Goal: Task Accomplishment & Management: Manage account settings

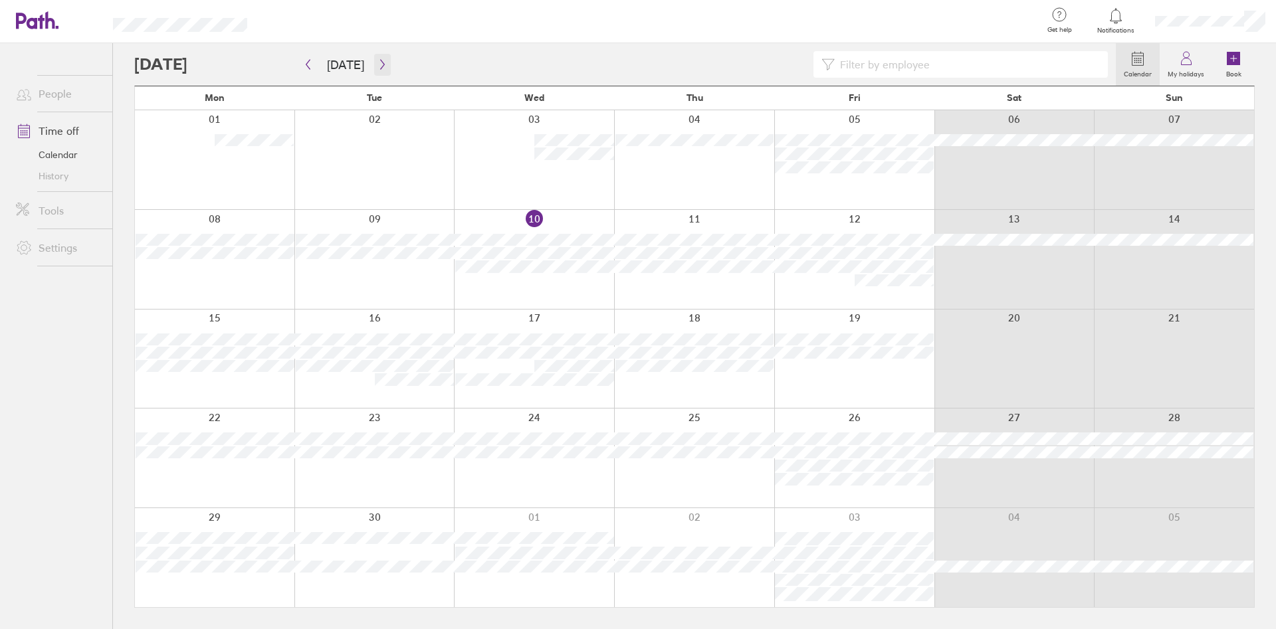
click at [380, 62] on icon "button" at bounding box center [382, 65] width 4 height 10
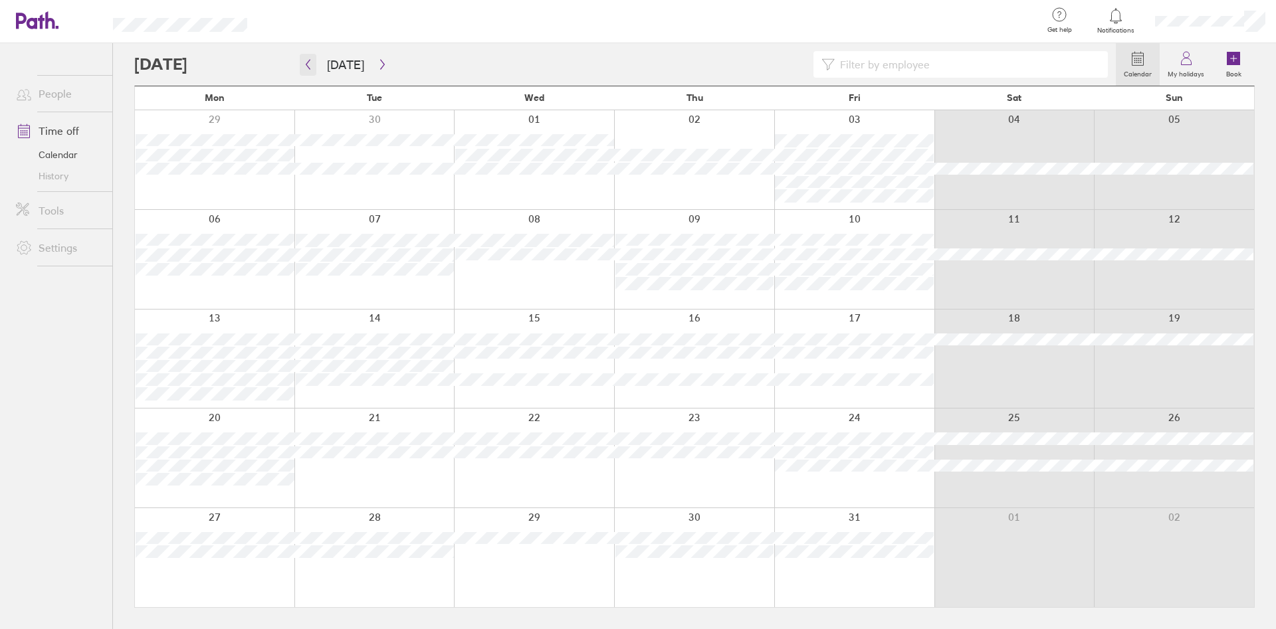
click at [305, 66] on icon "button" at bounding box center [308, 64] width 10 height 11
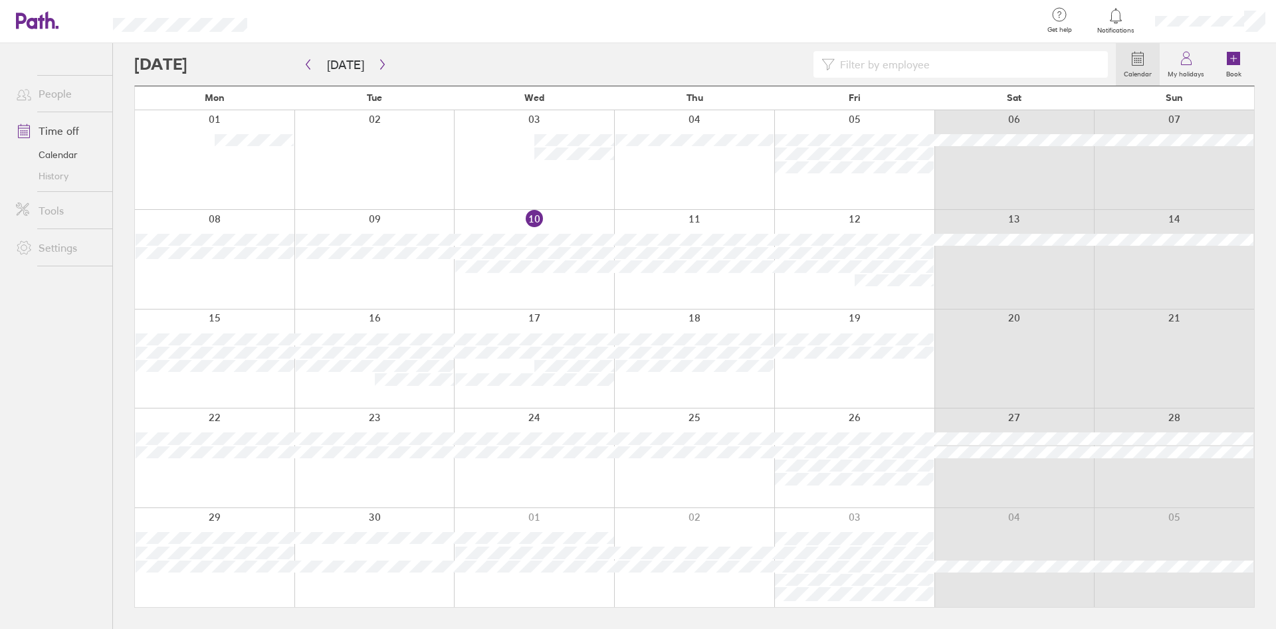
click at [64, 127] on link "Time off" at bounding box center [58, 131] width 107 height 27
click at [1182, 68] on label "My holidays" at bounding box center [1186, 72] width 53 height 12
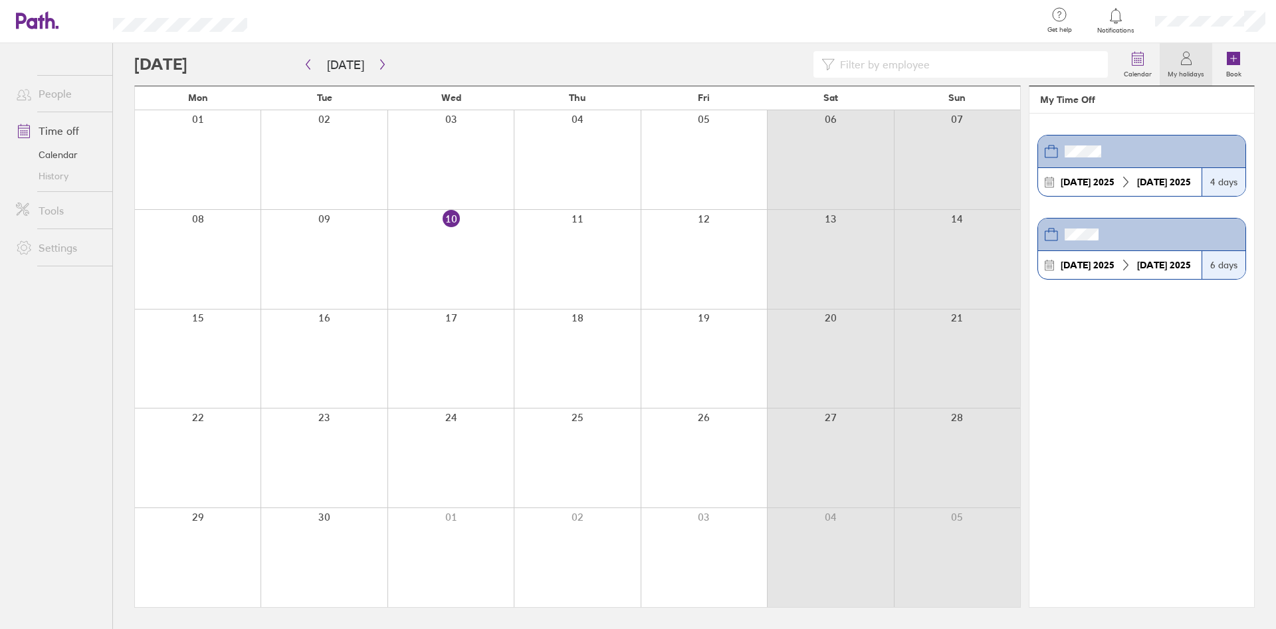
click at [60, 175] on link "History" at bounding box center [58, 176] width 107 height 21
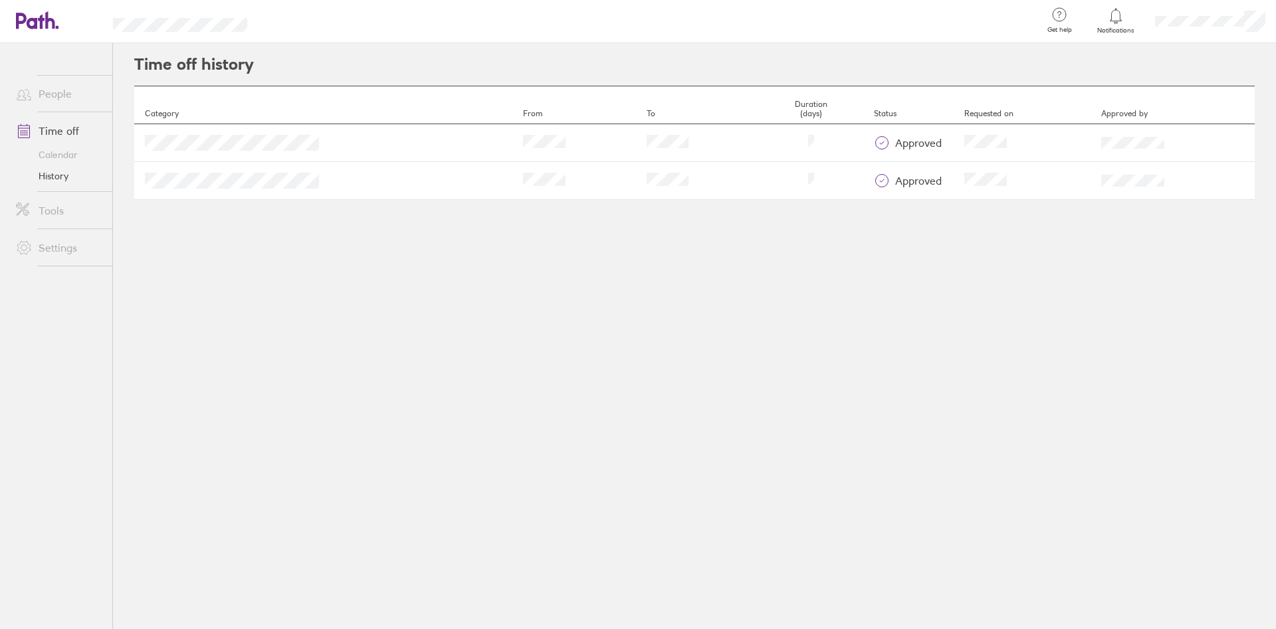
click at [58, 150] on link "Calendar" at bounding box center [58, 154] width 107 height 21
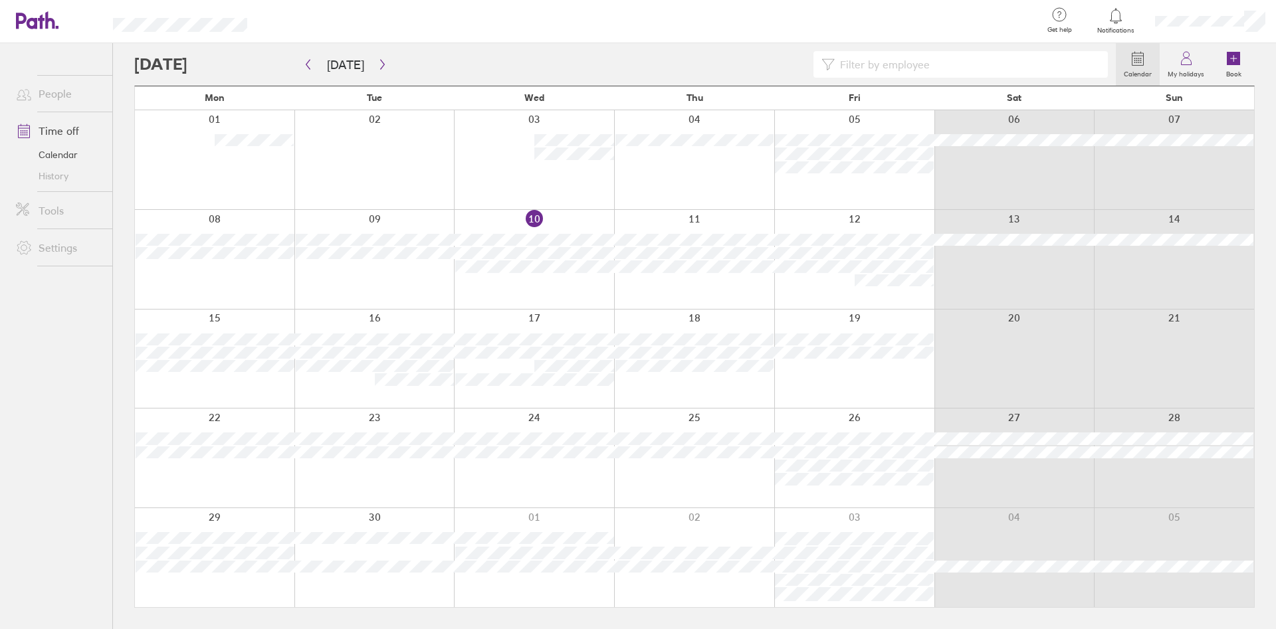
click at [63, 246] on link "Settings" at bounding box center [58, 248] width 107 height 27
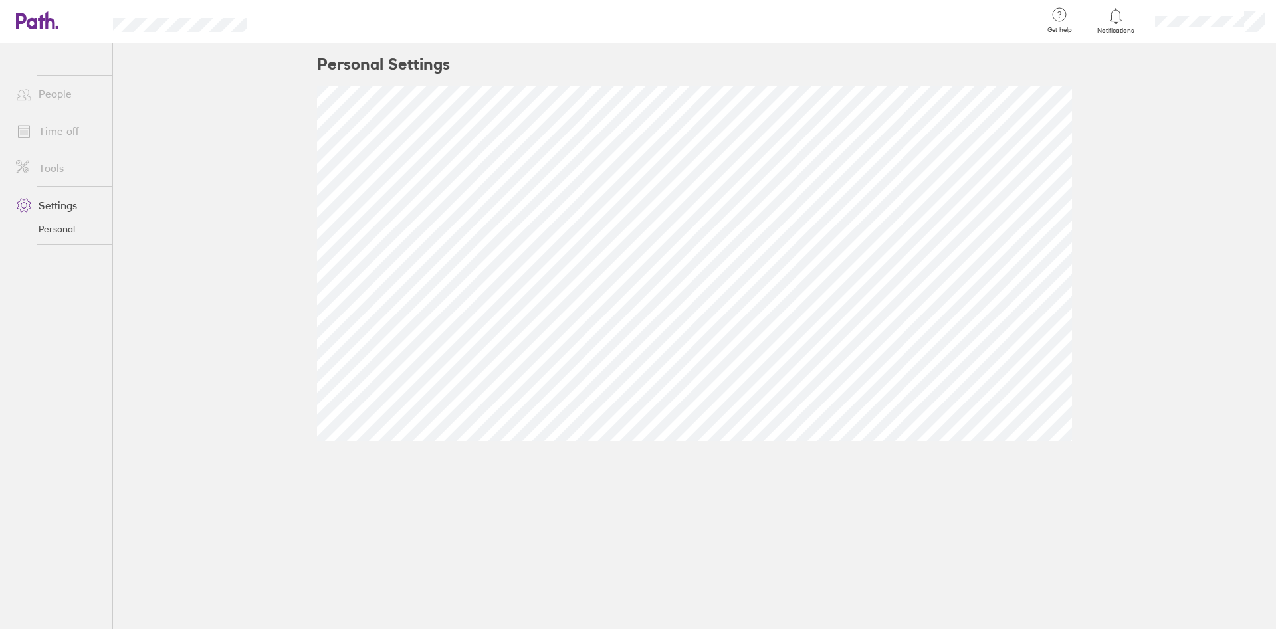
click at [62, 175] on link "Tools" at bounding box center [58, 168] width 107 height 27
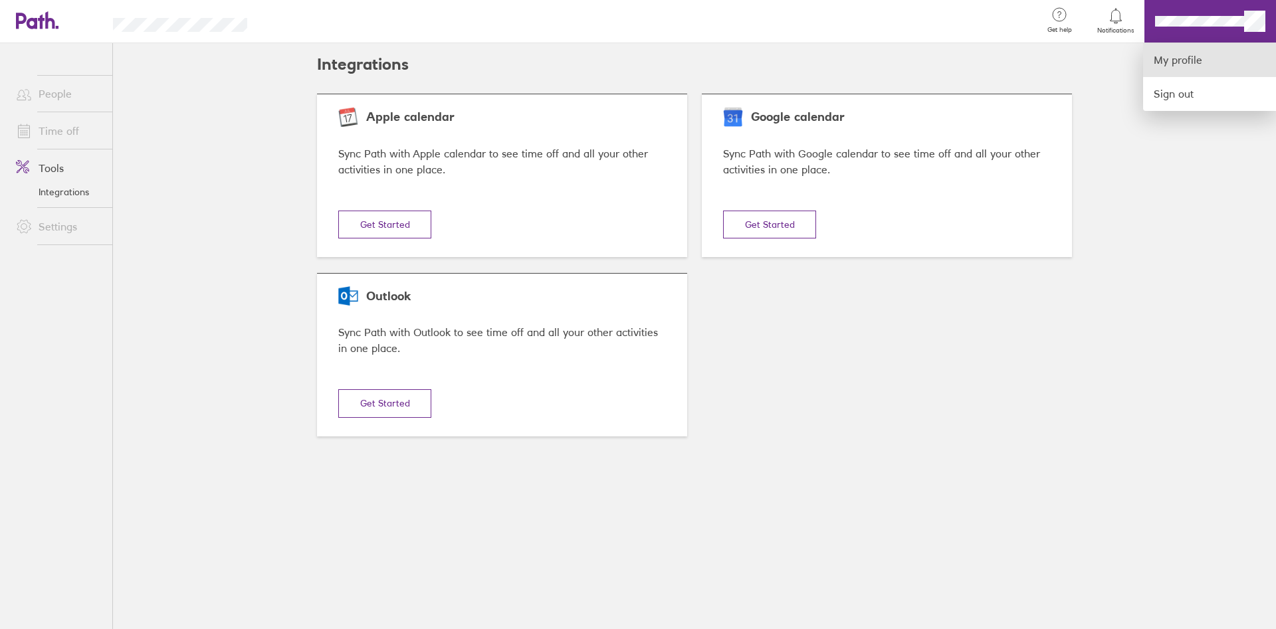
click at [1216, 62] on link "My profile" at bounding box center [1209, 60] width 133 height 34
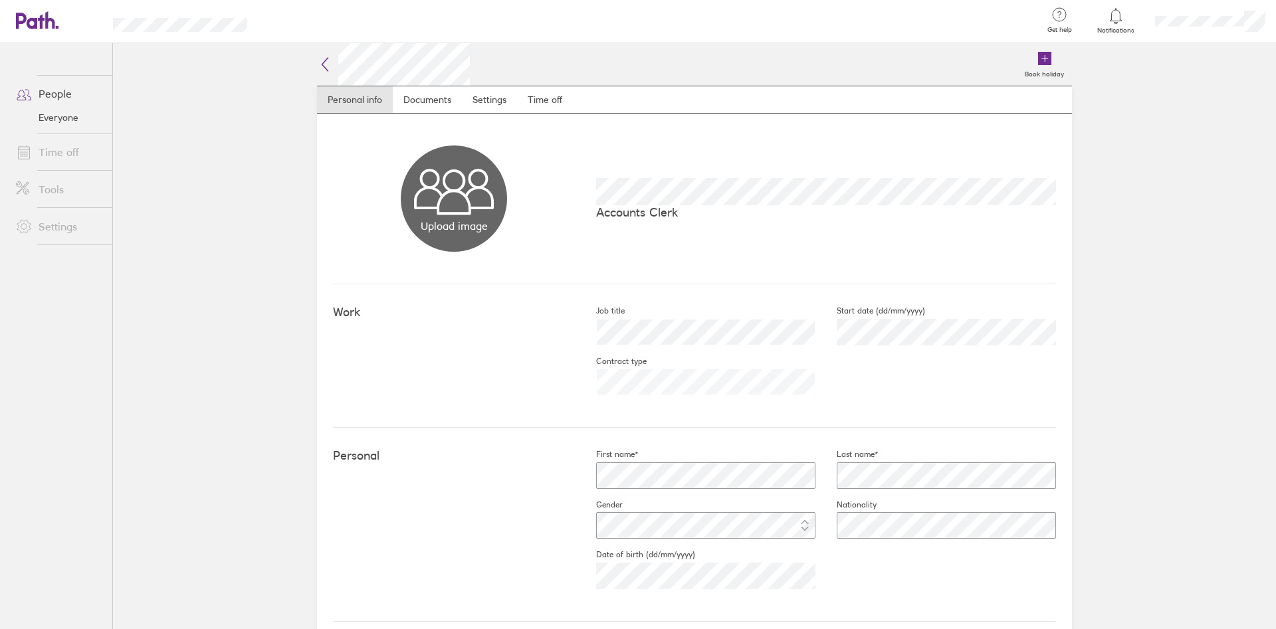
click at [1115, 23] on icon at bounding box center [1116, 16] width 16 height 16
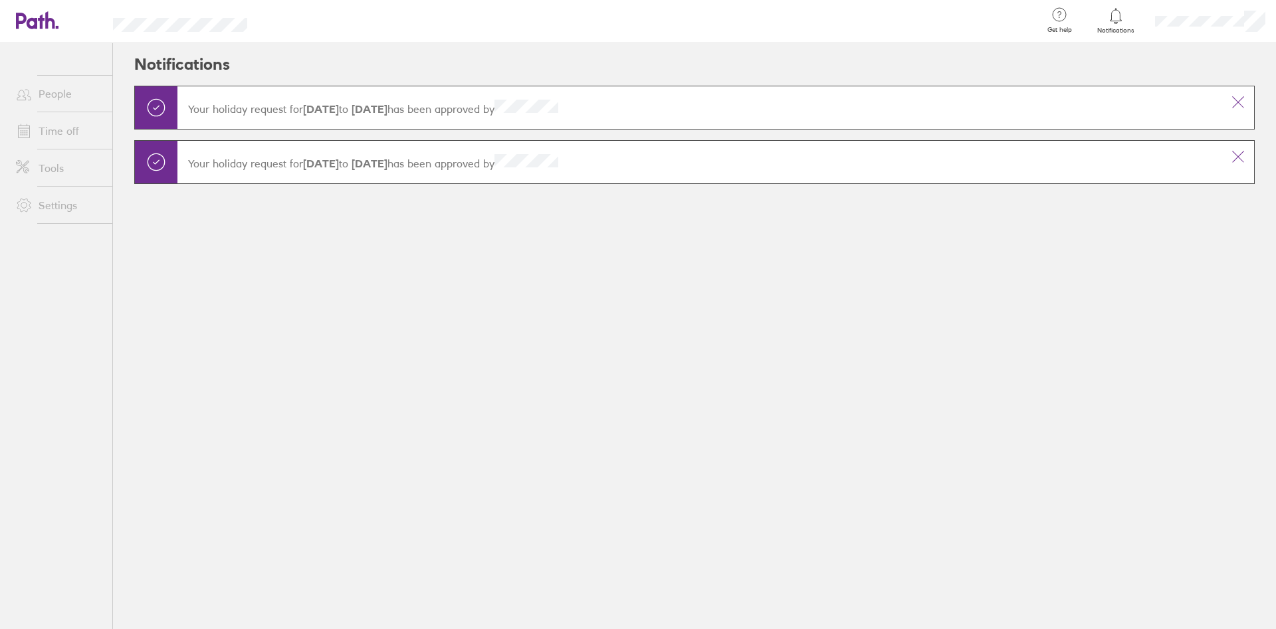
click at [70, 131] on link "Time off" at bounding box center [58, 131] width 107 height 27
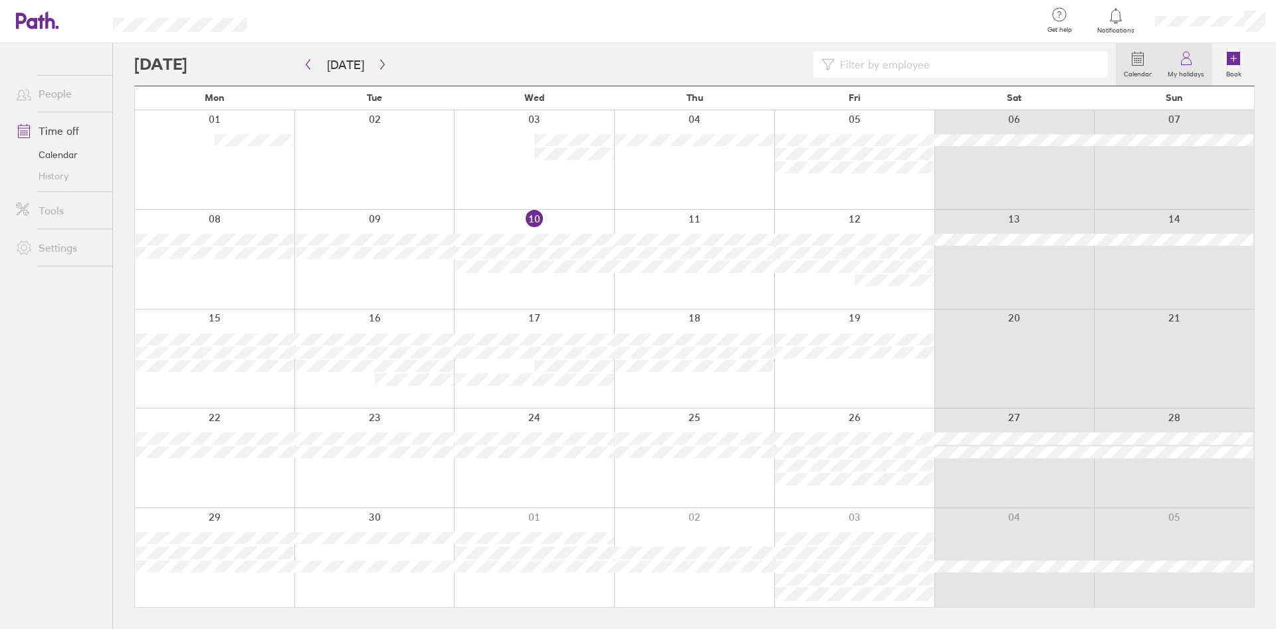
click at [1190, 66] on icon at bounding box center [1186, 59] width 16 height 16
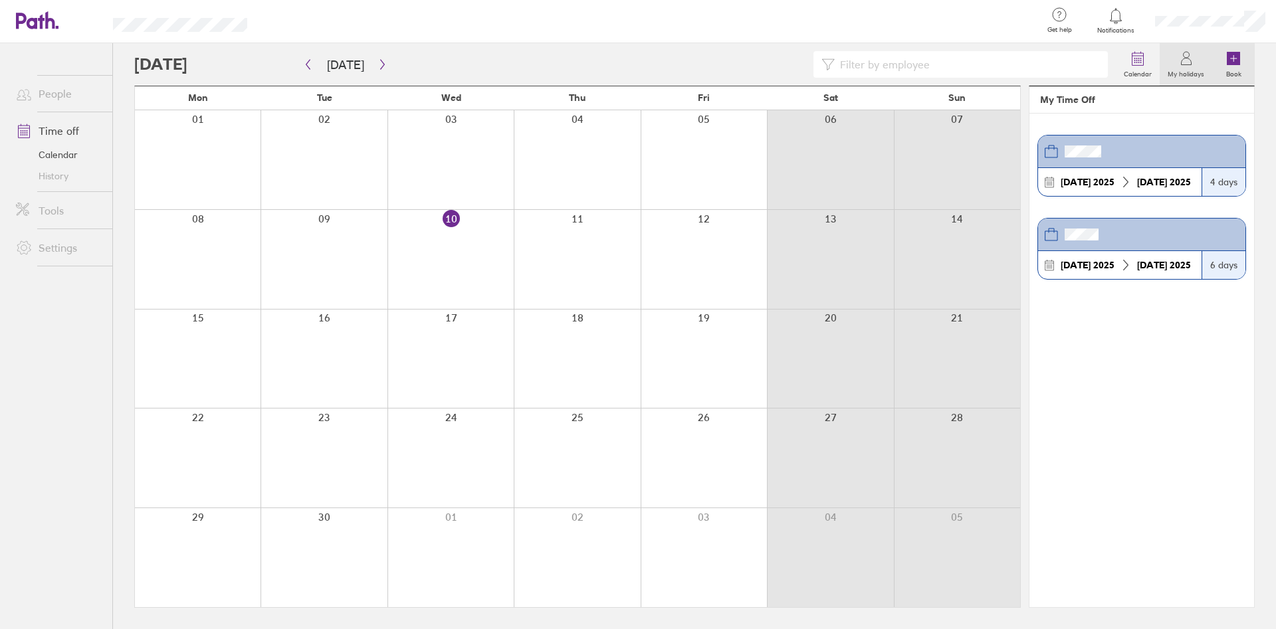
click at [1231, 60] on icon at bounding box center [1233, 58] width 13 height 13
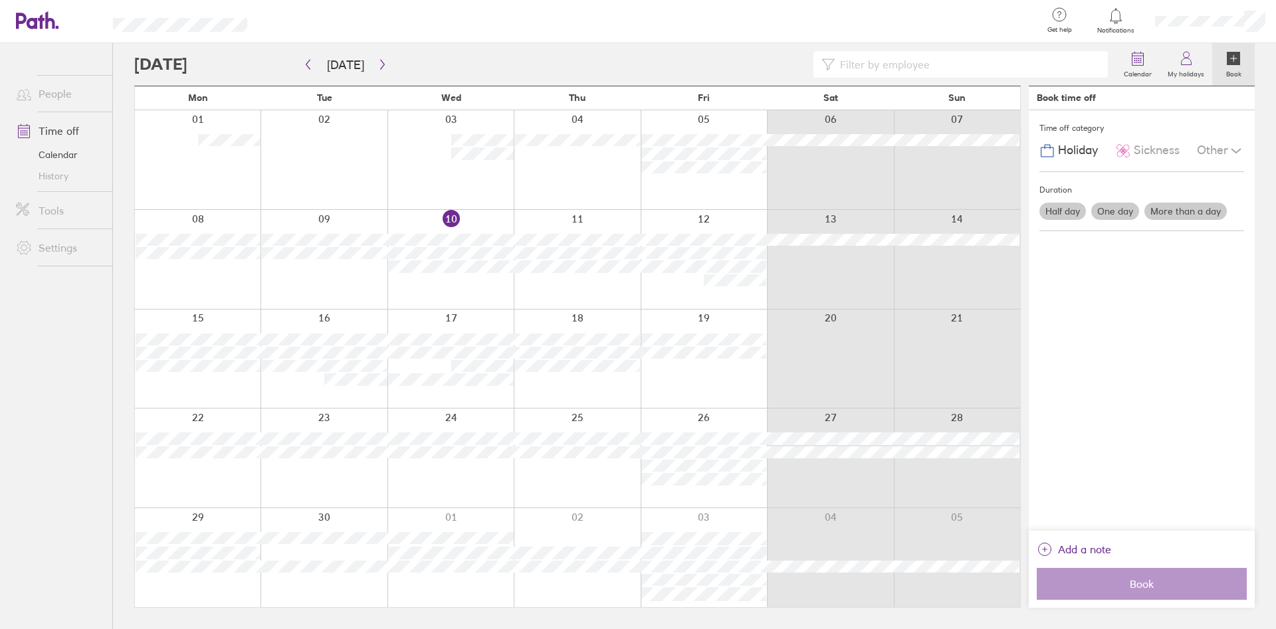
click at [1224, 152] on div "Other" at bounding box center [1220, 150] width 47 height 25
click at [1141, 327] on div "Time off category Holiday Sickness Other Compassionate Parental Unpaid leave Du…" at bounding box center [1142, 320] width 226 height 421
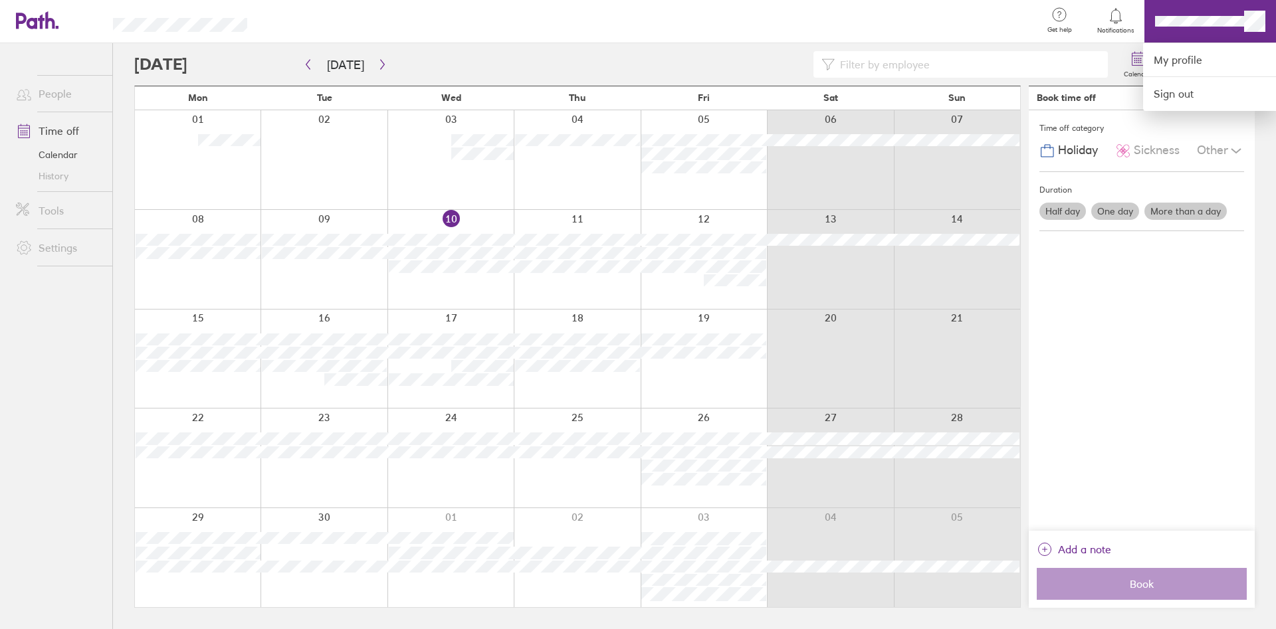
click at [1157, 356] on div at bounding box center [638, 314] width 1276 height 629
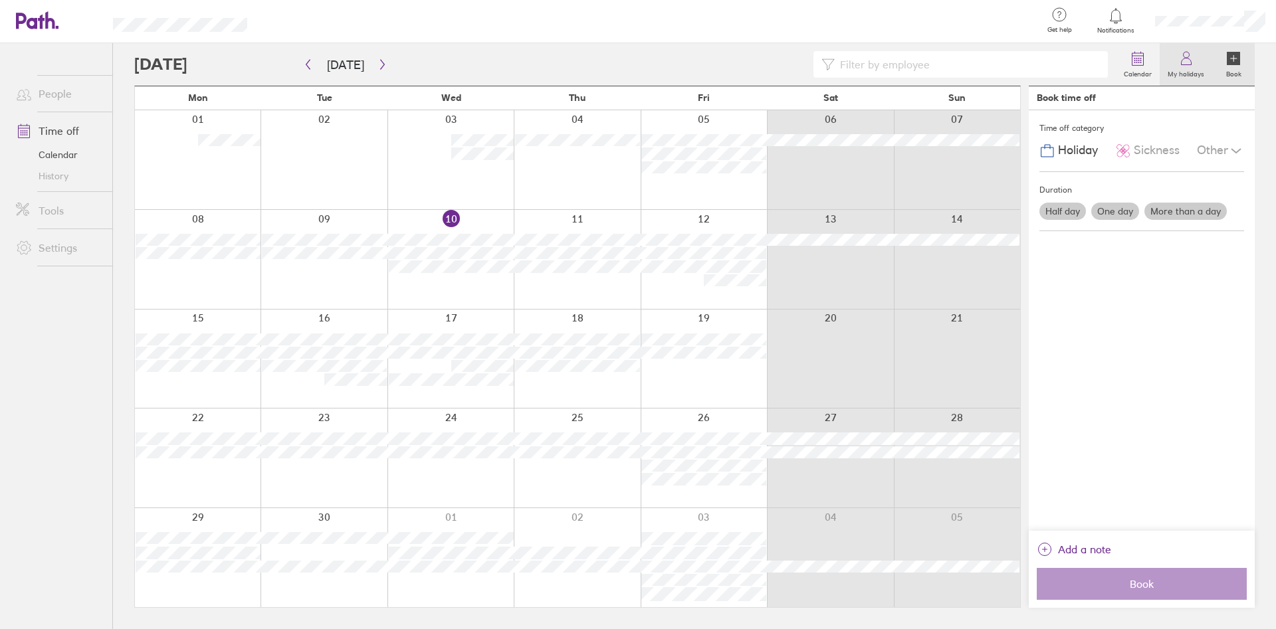
click at [1184, 63] on icon at bounding box center [1186, 59] width 16 height 16
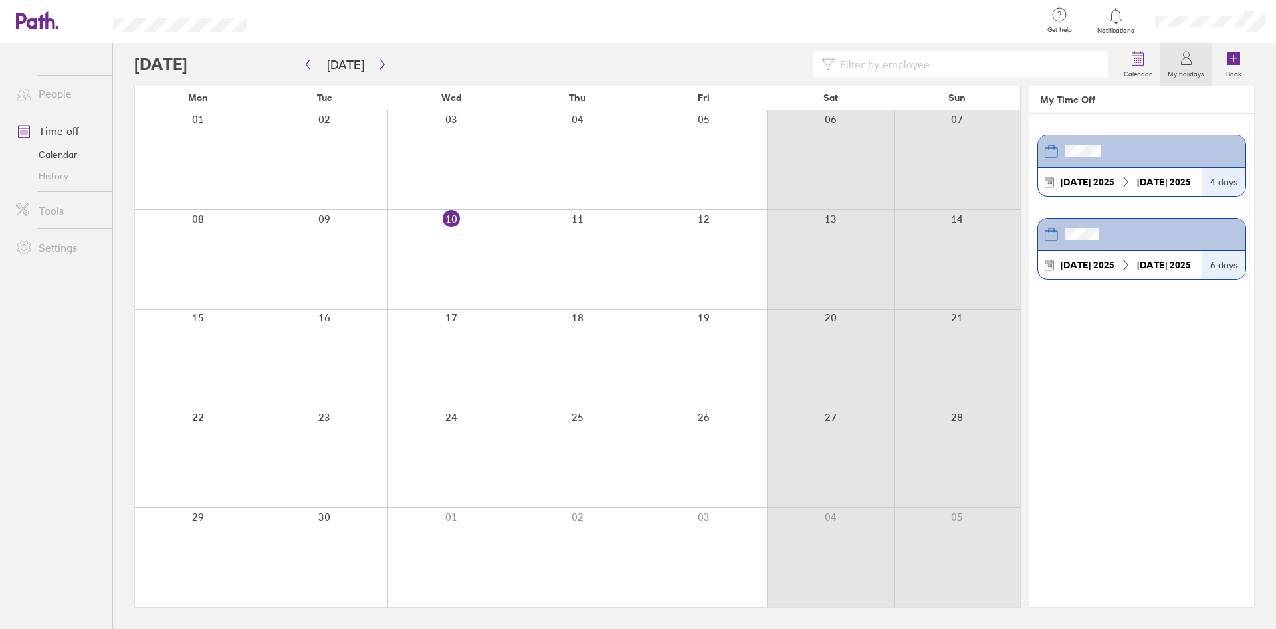
click at [1119, 15] on icon at bounding box center [1116, 16] width 16 height 16
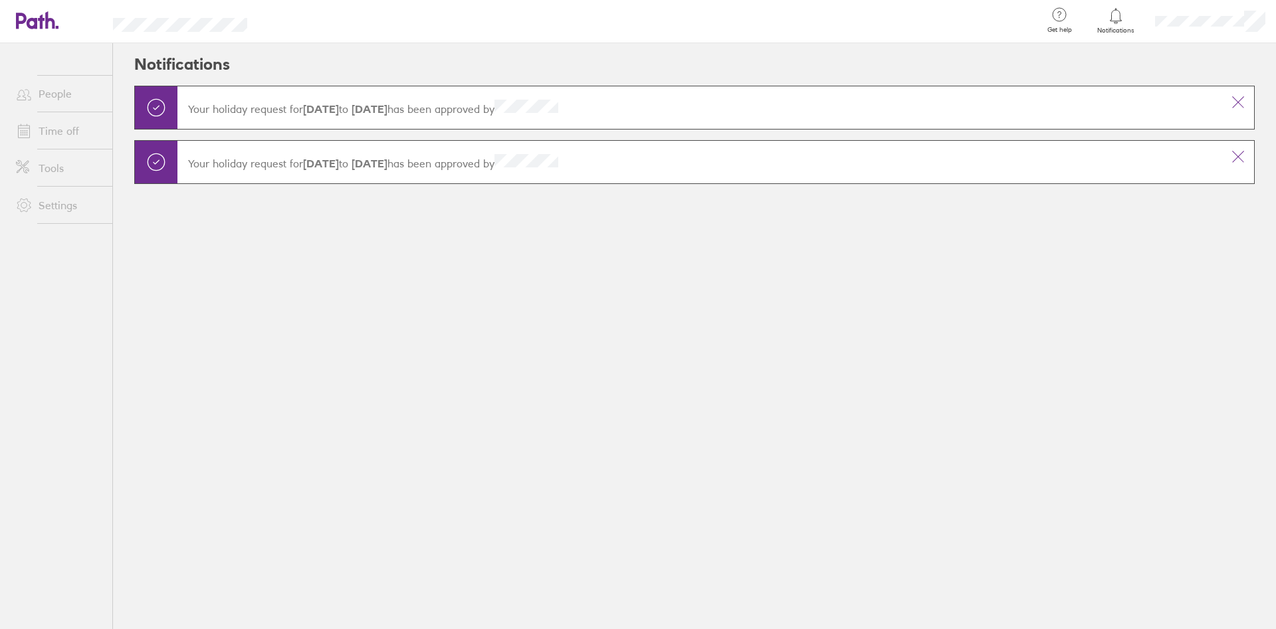
click at [1064, 14] on icon at bounding box center [1060, 15] width 16 height 16
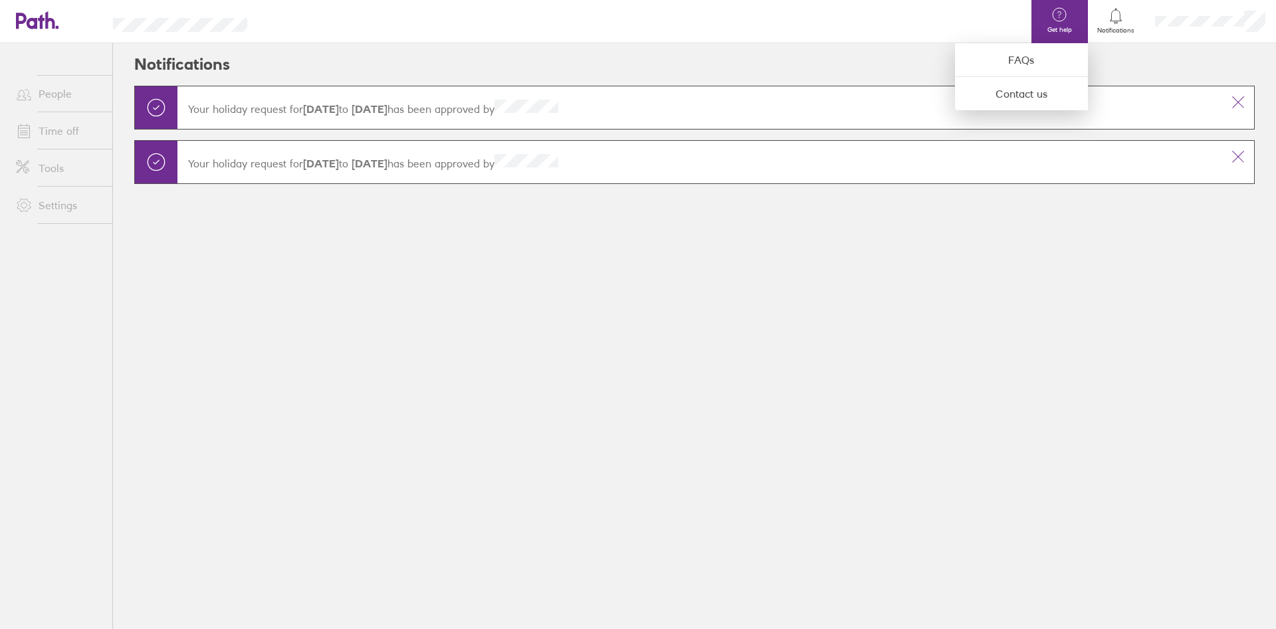
click at [1075, 207] on div at bounding box center [638, 314] width 1276 height 629
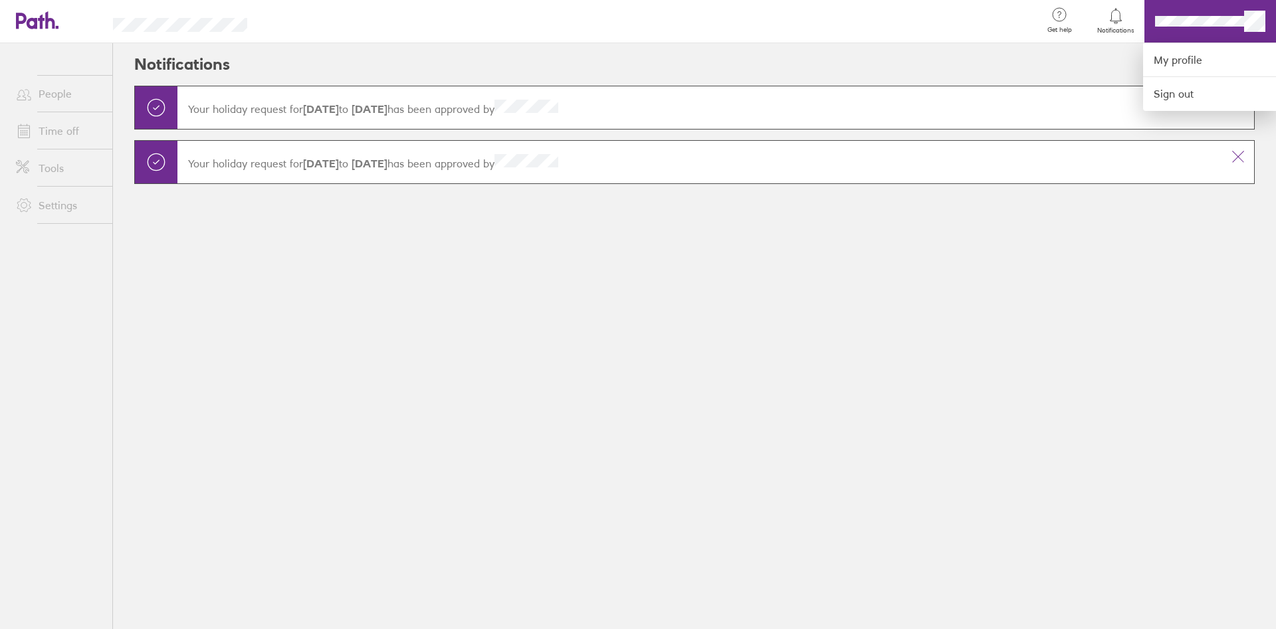
click at [1004, 265] on div at bounding box center [638, 314] width 1276 height 629
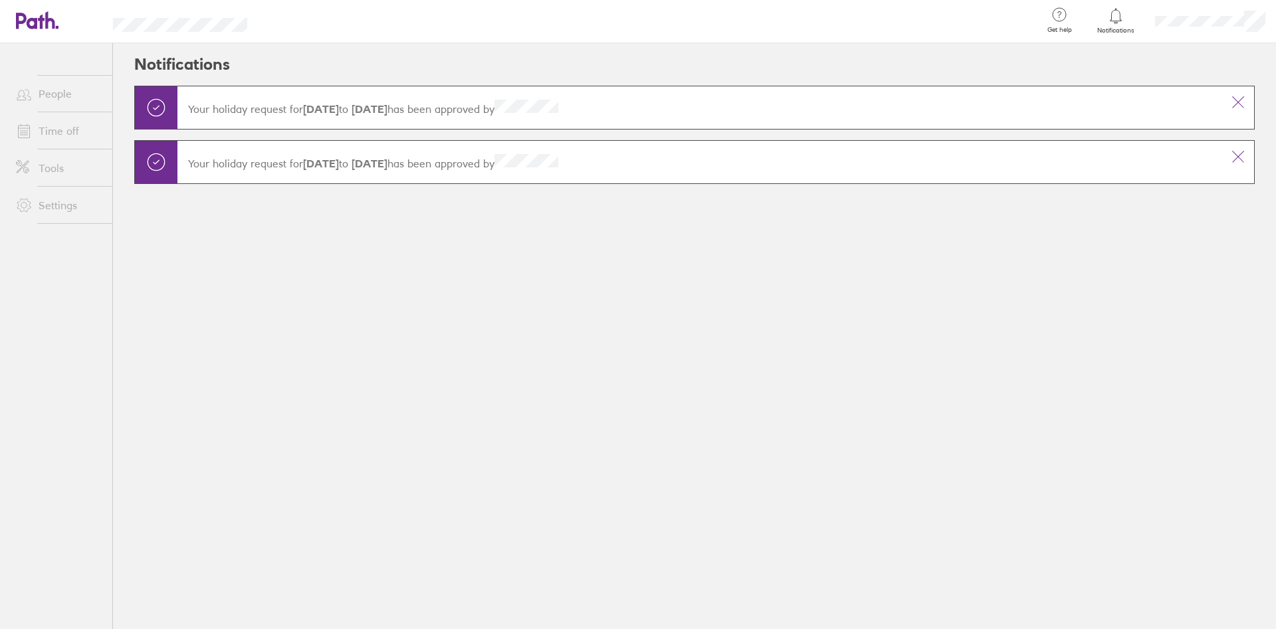
click at [60, 133] on link "Time off" at bounding box center [58, 131] width 107 height 27
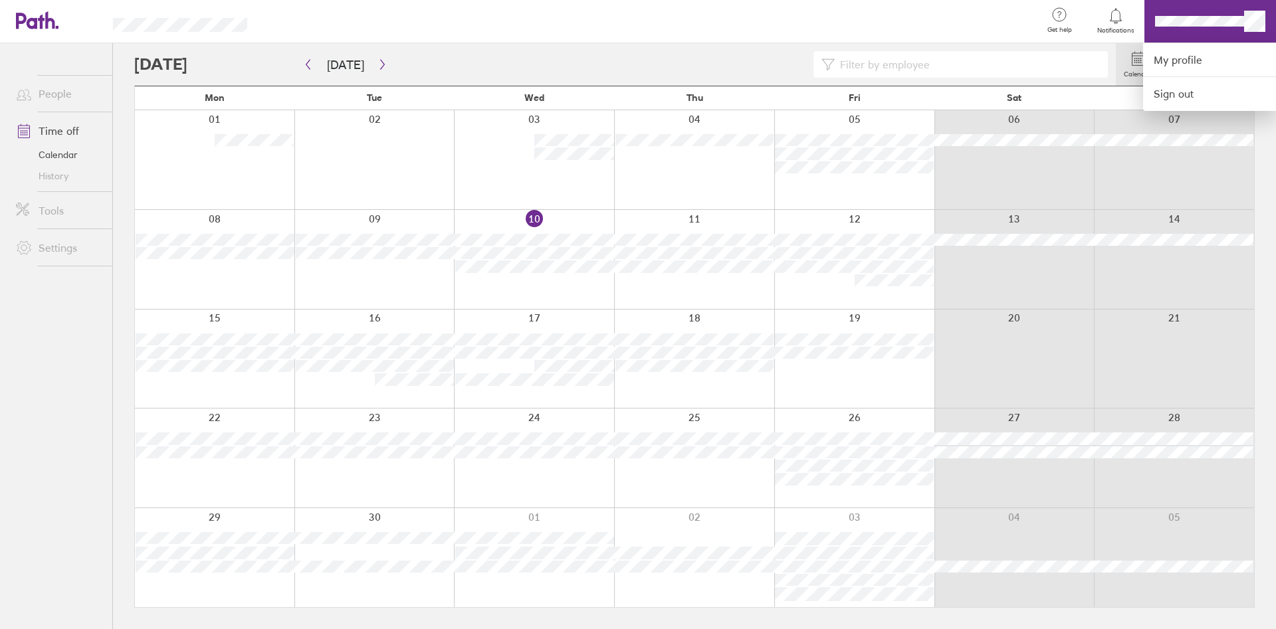
click at [1194, 16] on div at bounding box center [638, 314] width 1276 height 629
click at [1248, 15] on div at bounding box center [638, 314] width 1276 height 629
click at [51, 133] on div at bounding box center [638, 314] width 1276 height 629
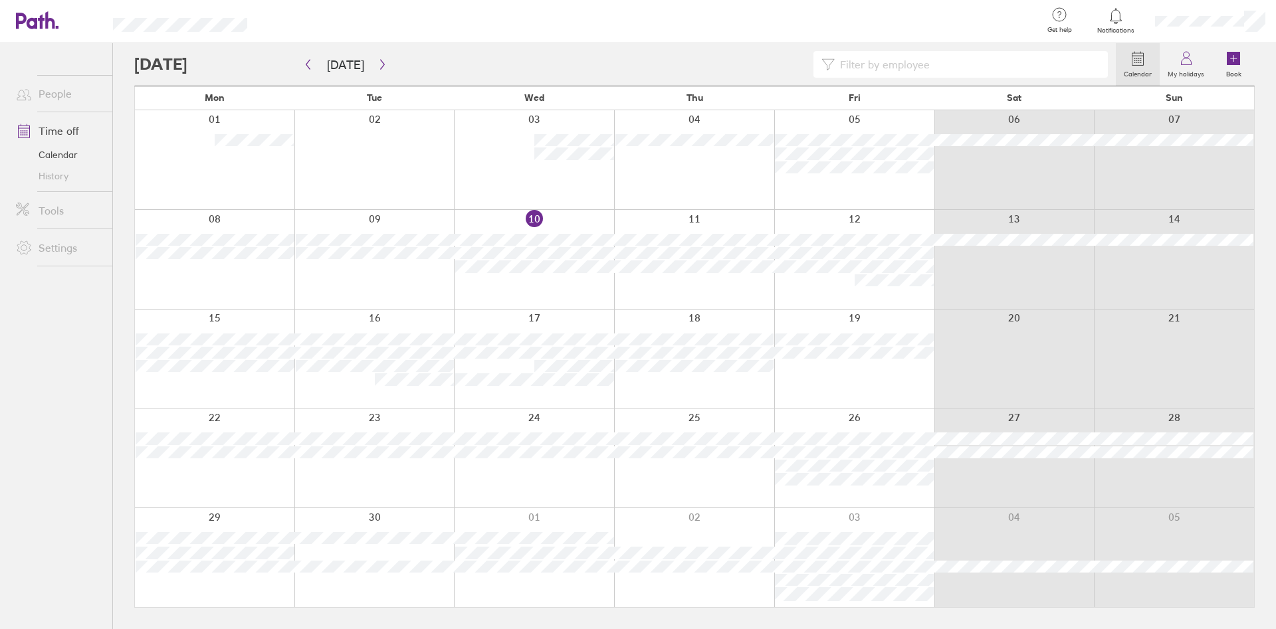
click at [62, 130] on link "Time off" at bounding box center [58, 131] width 107 height 27
click at [47, 22] on icon at bounding box center [50, 19] width 10 height 17
click at [849, 72] on input at bounding box center [967, 64] width 265 height 25
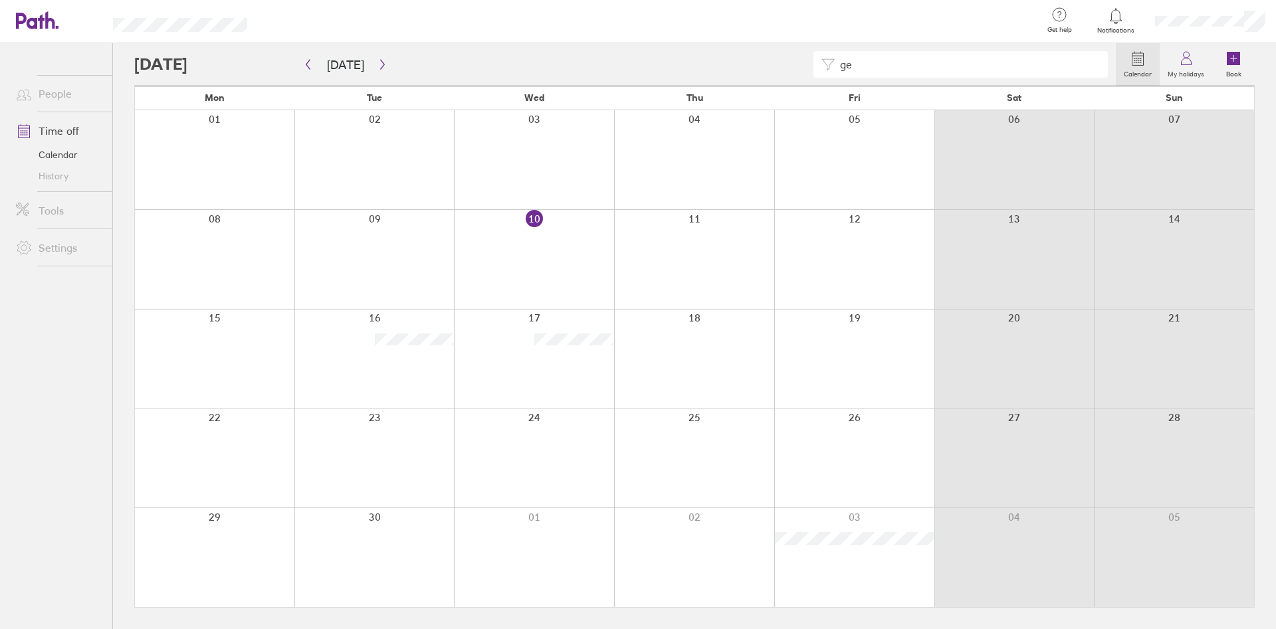
type input "g"
type input "[PERSON_NAME]"
click at [830, 67] on icon at bounding box center [828, 64] width 13 height 11
click at [956, 63] on input "[PERSON_NAME]" at bounding box center [967, 64] width 265 height 25
click at [1193, 63] on icon at bounding box center [1186, 59] width 16 height 16
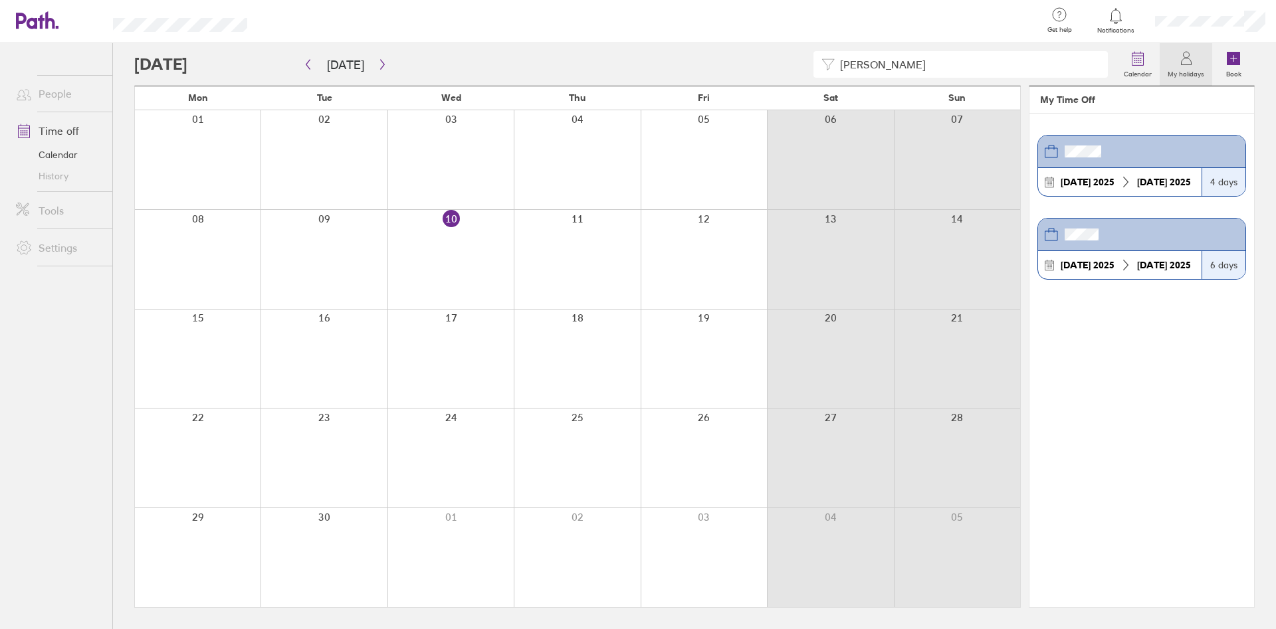
drag, startPoint x: 937, startPoint y: 67, endPoint x: 815, endPoint y: 61, distance: 122.4
click at [835, 62] on input "[PERSON_NAME]" at bounding box center [967, 64] width 265 height 25
click at [1115, 23] on icon at bounding box center [1115, 15] width 11 height 15
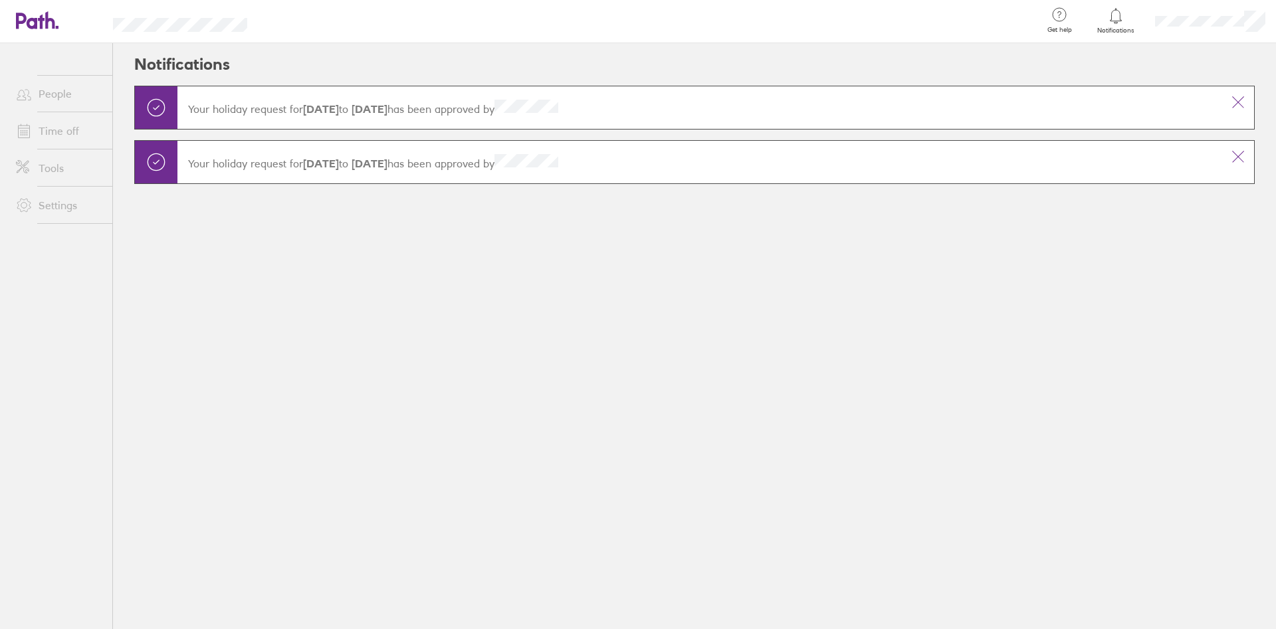
click at [82, 130] on link "Time off" at bounding box center [58, 131] width 107 height 27
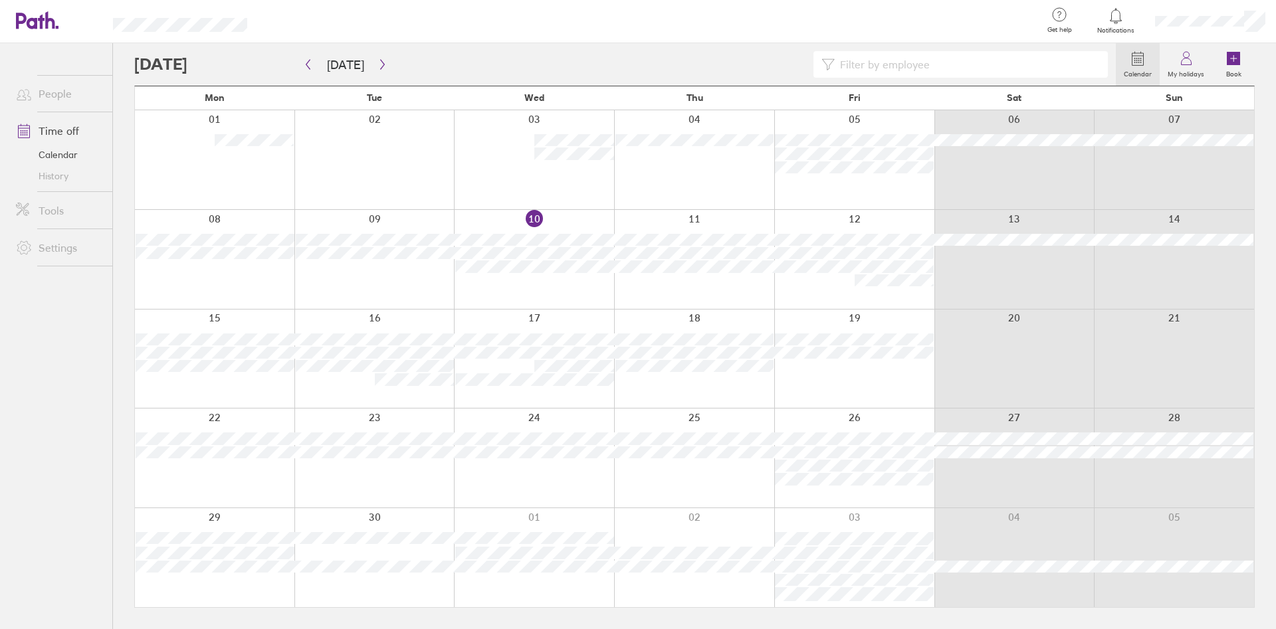
click at [43, 96] on link "People" at bounding box center [58, 93] width 107 height 27
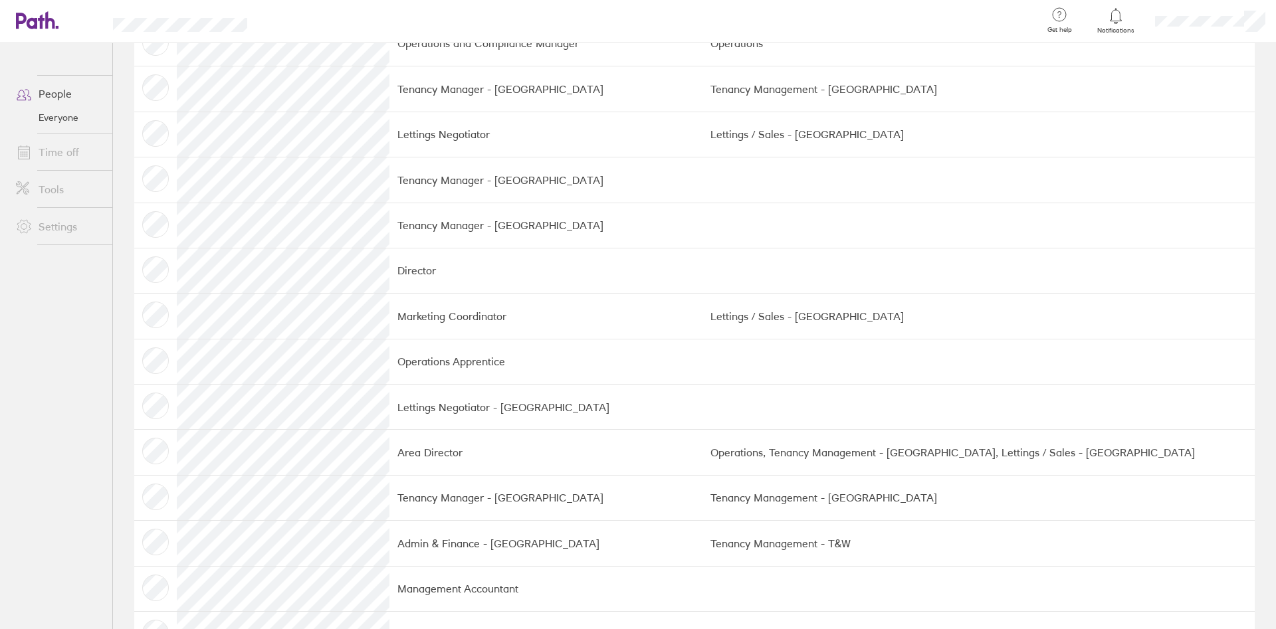
scroll to position [226, 0]
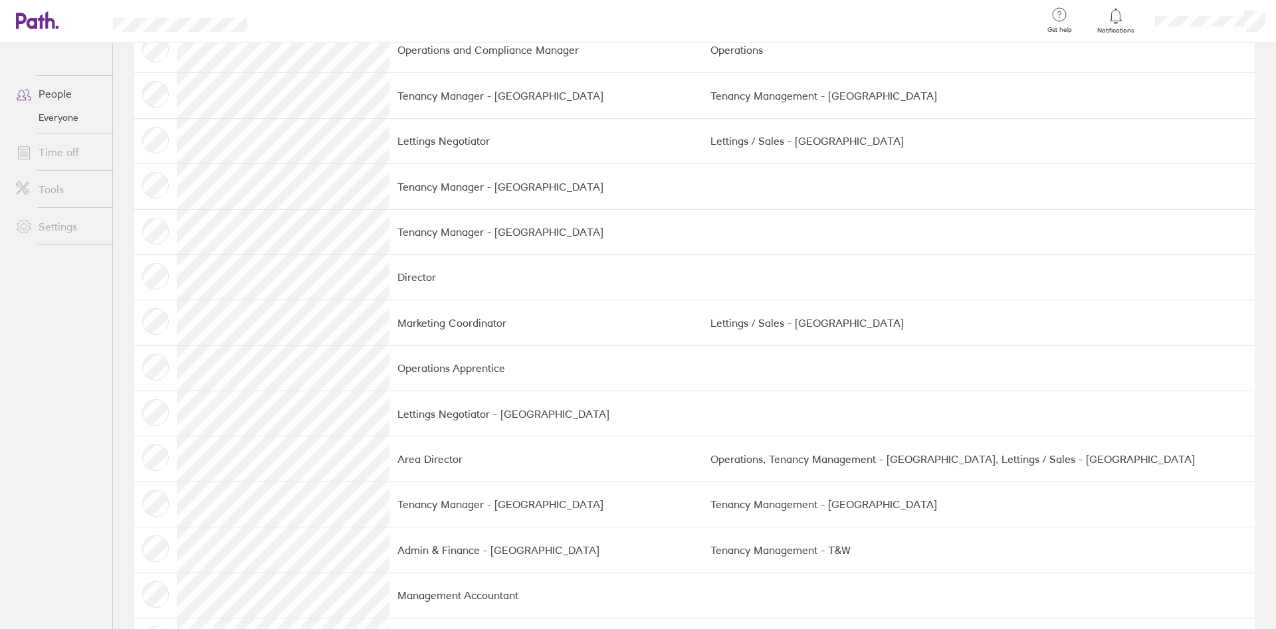
click at [55, 187] on link "Tools" at bounding box center [58, 189] width 107 height 27
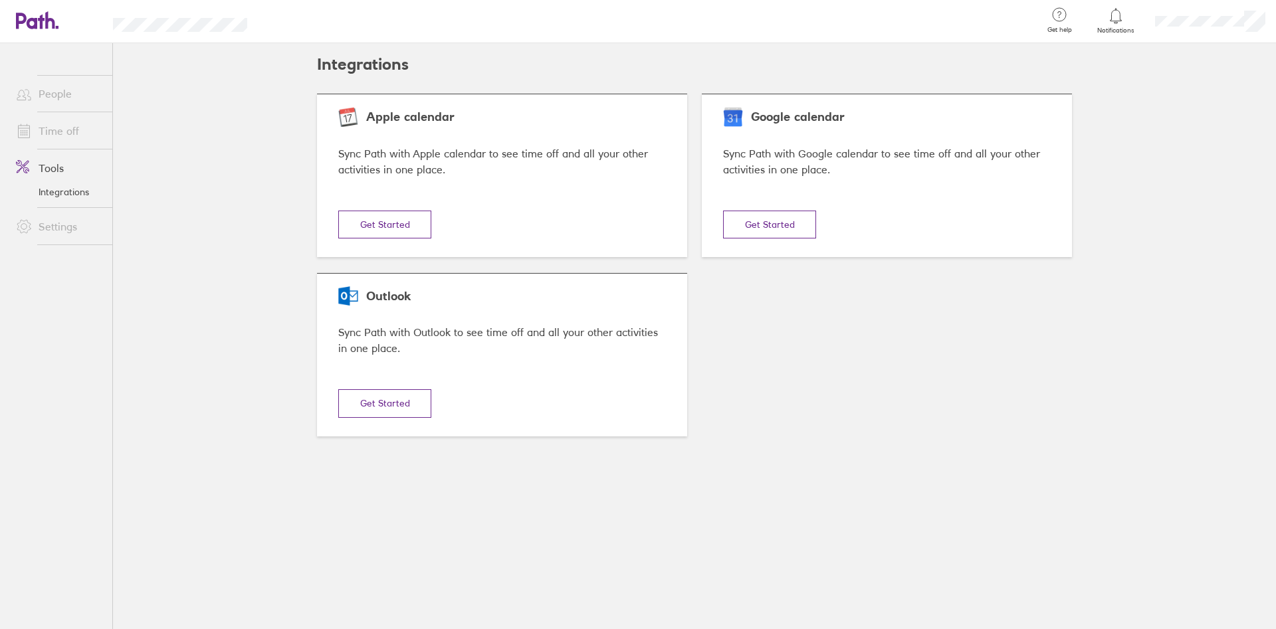
click at [63, 227] on link "Settings" at bounding box center [58, 226] width 107 height 27
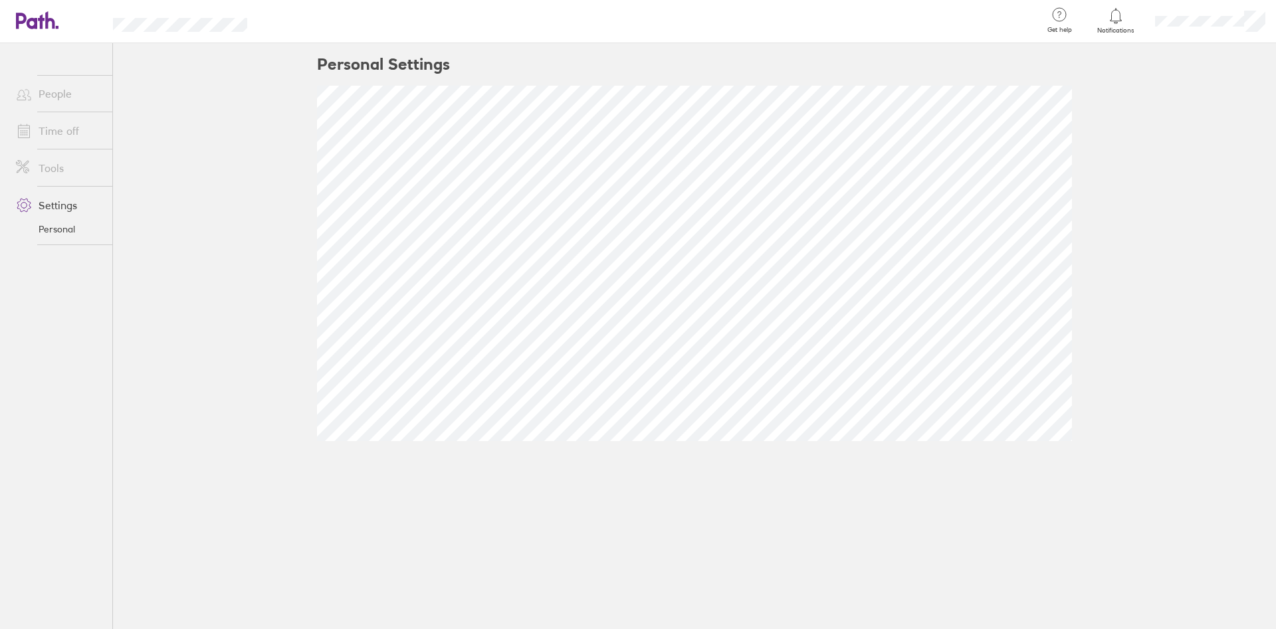
click at [54, 96] on link "People" at bounding box center [58, 93] width 107 height 27
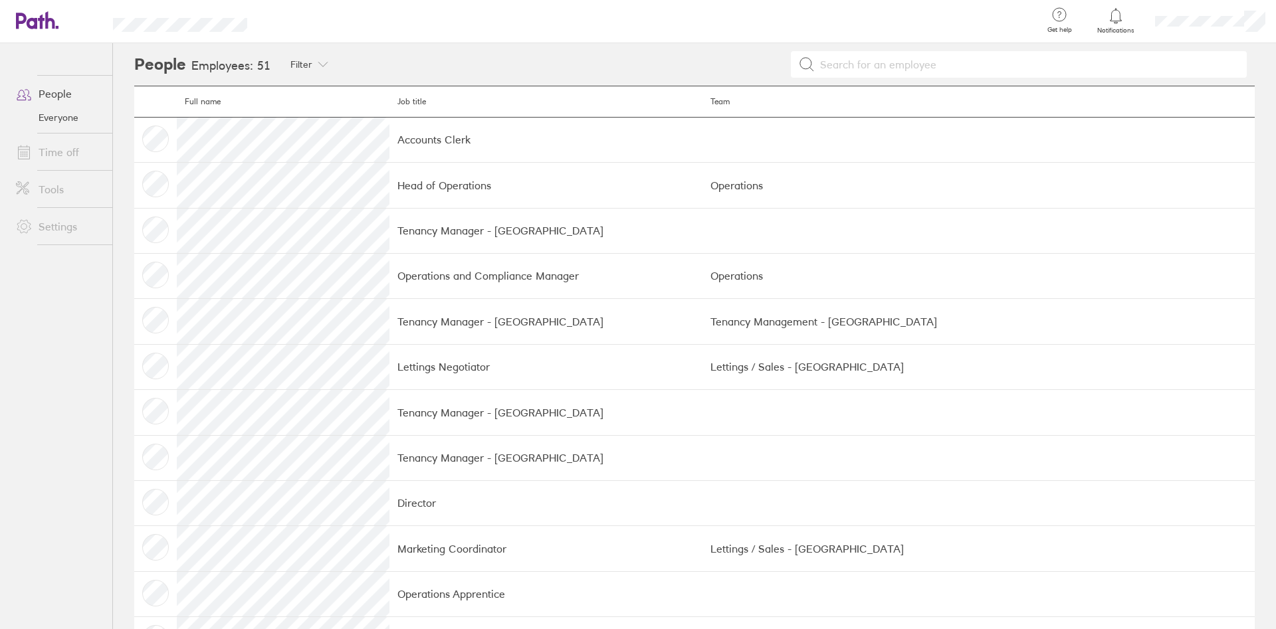
click at [64, 122] on link "Everyone" at bounding box center [58, 117] width 107 height 21
click at [64, 120] on link "Everyone" at bounding box center [58, 117] width 107 height 21
click at [63, 147] on link "Time off" at bounding box center [58, 152] width 107 height 27
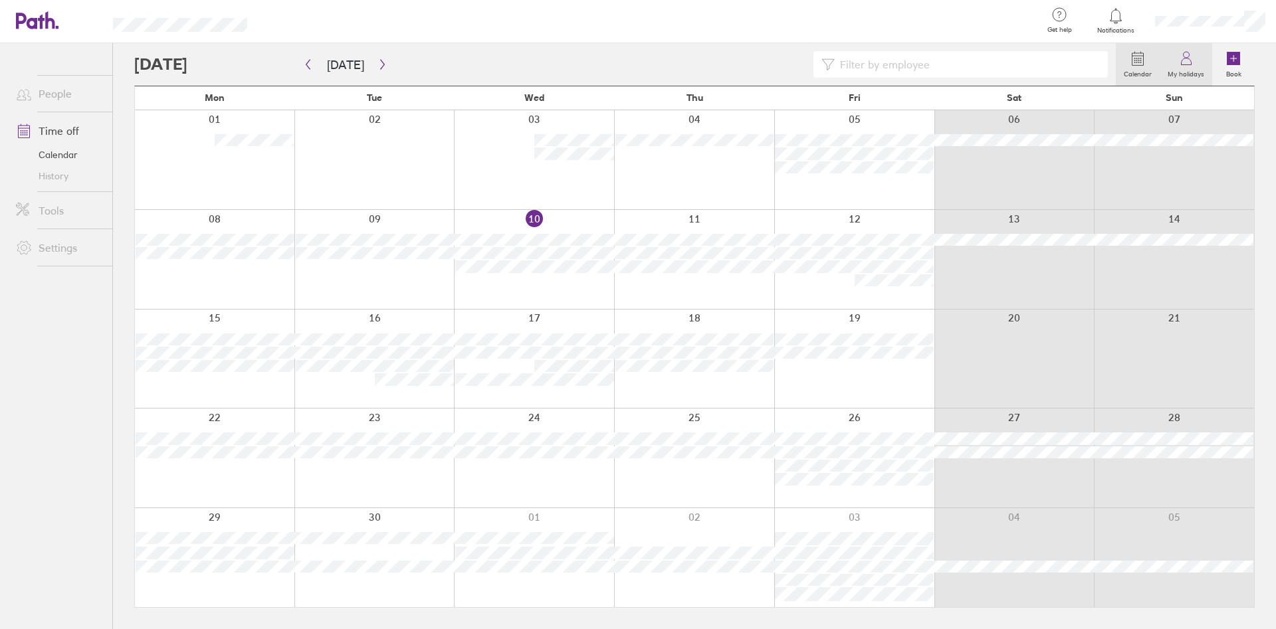
click at [1192, 74] on label "My holidays" at bounding box center [1186, 72] width 53 height 12
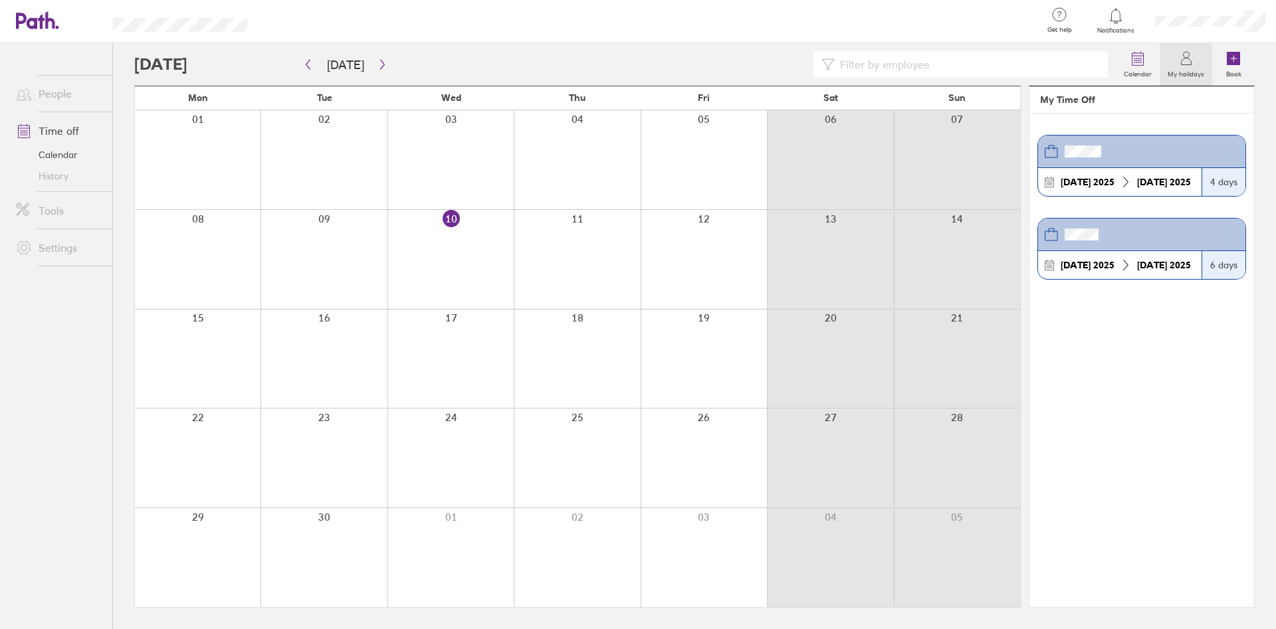
click at [1216, 184] on div "4 days" at bounding box center [1224, 182] width 44 height 28
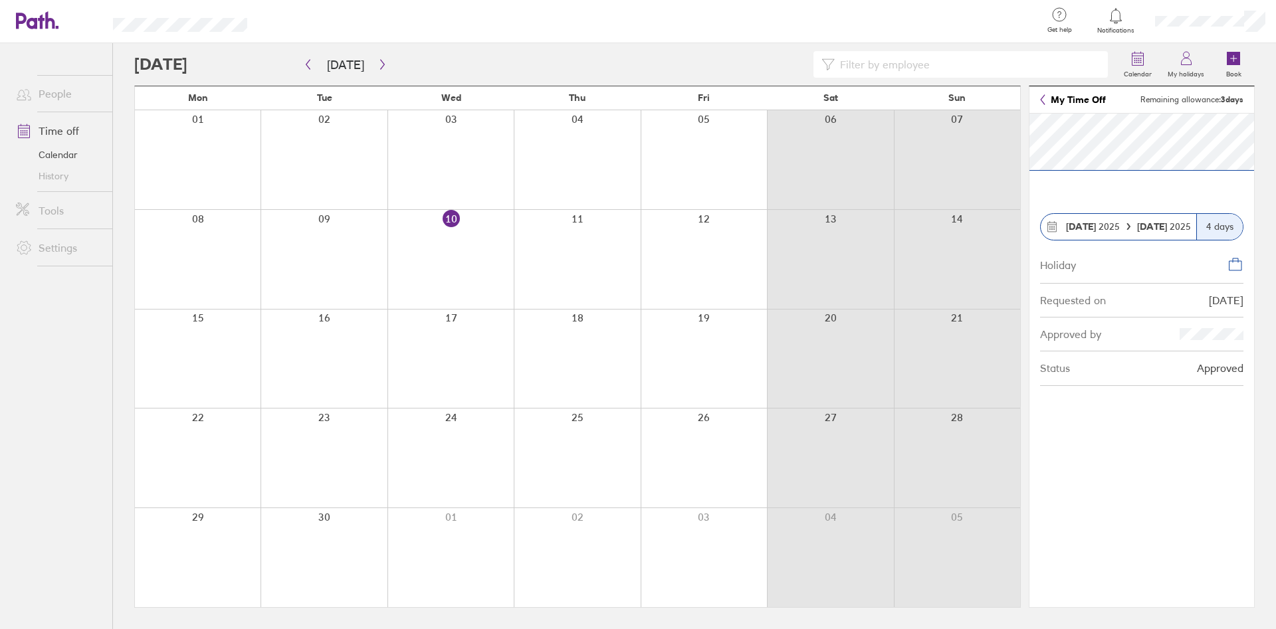
click at [1213, 231] on div "4 days" at bounding box center [1219, 227] width 47 height 26
